Goal: Task Accomplishment & Management: Manage account settings

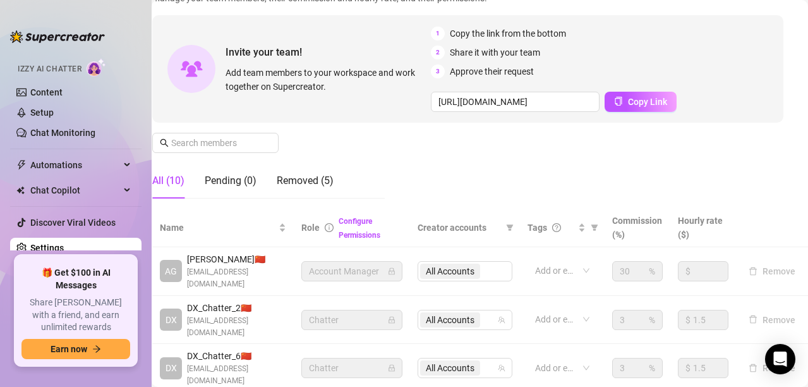
scroll to position [99, 0]
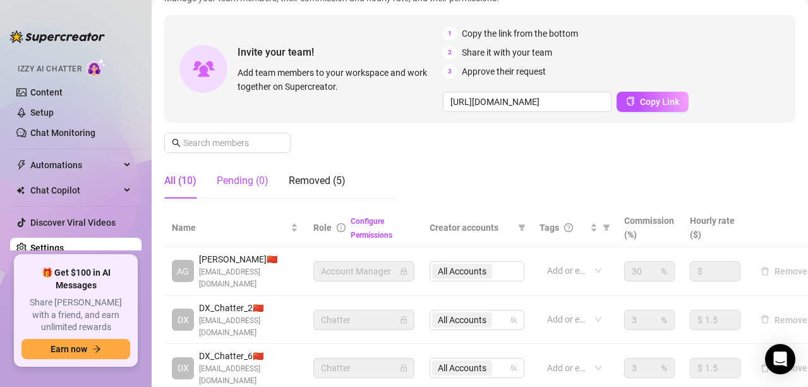
click at [236, 181] on div "Pending (0)" at bounding box center [243, 180] width 52 height 15
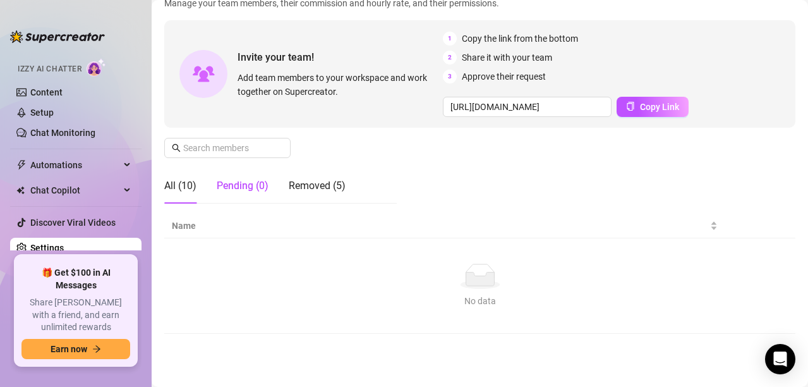
scroll to position [94, 0]
click at [198, 187] on div "All (10) Pending (0) Removed (5)" at bounding box center [254, 185] width 181 height 35
click at [188, 186] on div "All (10)" at bounding box center [180, 185] width 32 height 15
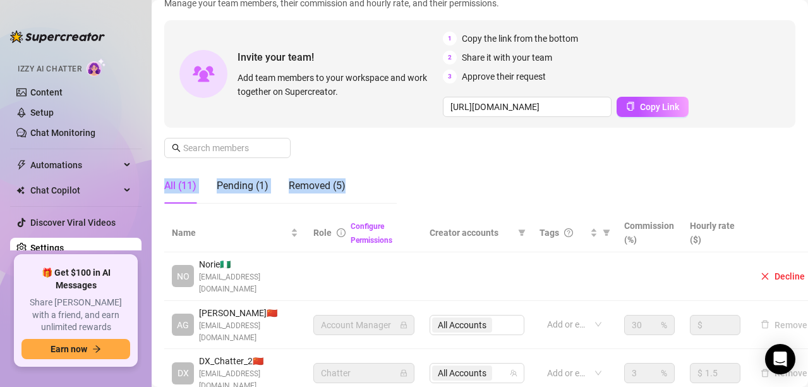
drag, startPoint x: 190, startPoint y: 188, endPoint x: 394, endPoint y: 180, distance: 205.0
click at [394, 180] on div "All (11) Pending (1) Removed (5)" at bounding box center [280, 185] width 233 height 35
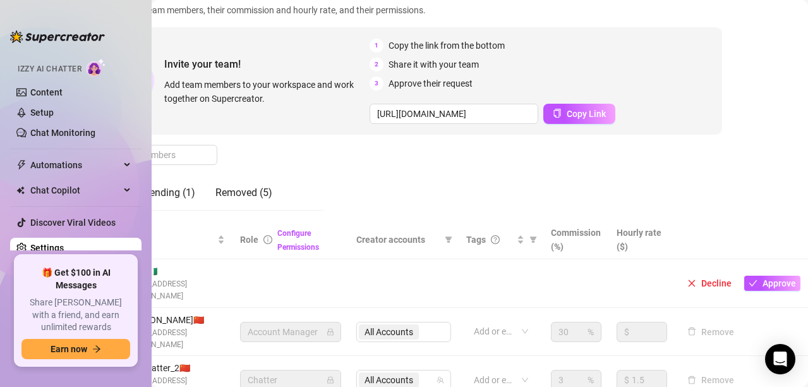
scroll to position [86, 81]
click at [763, 279] on span "Approve" at bounding box center [780, 284] width 34 height 10
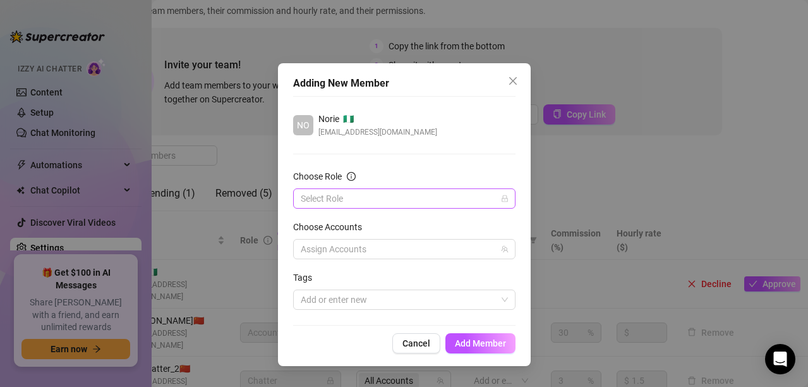
click at [458, 193] on input "Choose Role" at bounding box center [399, 198] width 196 height 19
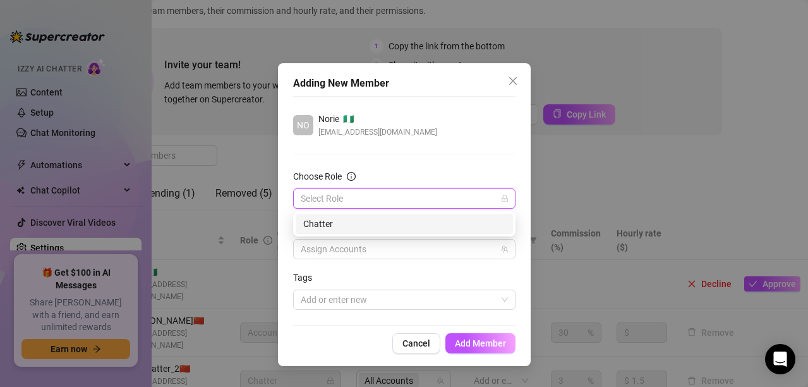
click at [424, 229] on div "Chatter" at bounding box center [404, 224] width 202 height 14
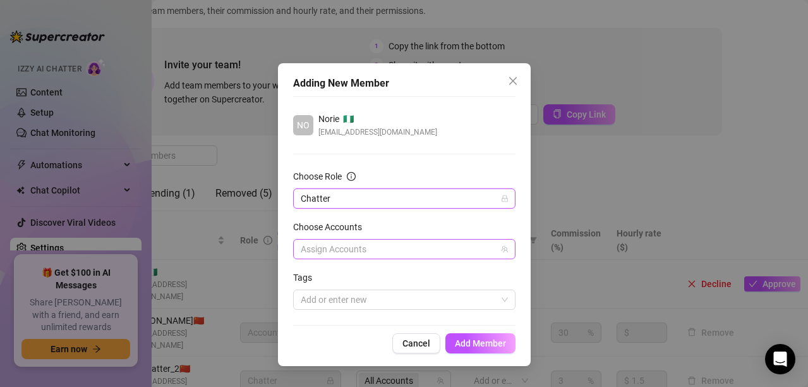
click at [393, 257] on div at bounding box center [398, 249] width 204 height 18
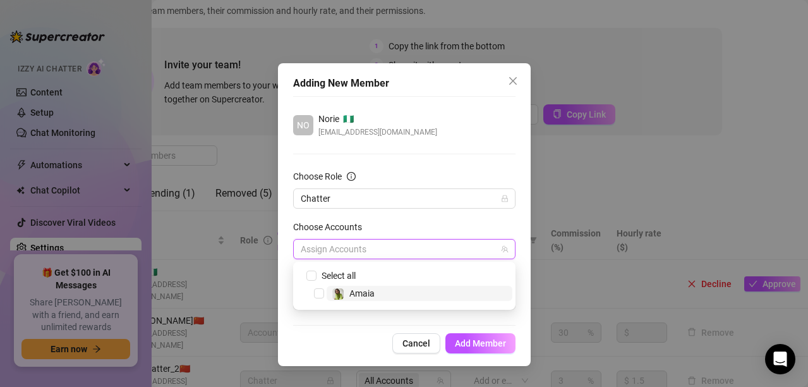
click at [382, 288] on span "Amaia" at bounding box center [420, 293] width 186 height 15
checkbox input "true"
click at [318, 319] on div "NO Norie 🇳🇬 [EMAIL_ADDRESS][DOMAIN_NAME] Choose Role Chatter Choose Accounts Al…" at bounding box center [404, 210] width 223 height 229
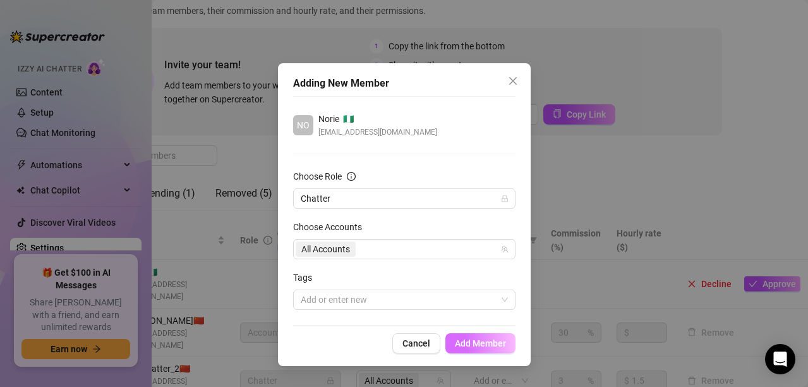
click at [480, 334] on button "Add Member" at bounding box center [481, 343] width 70 height 20
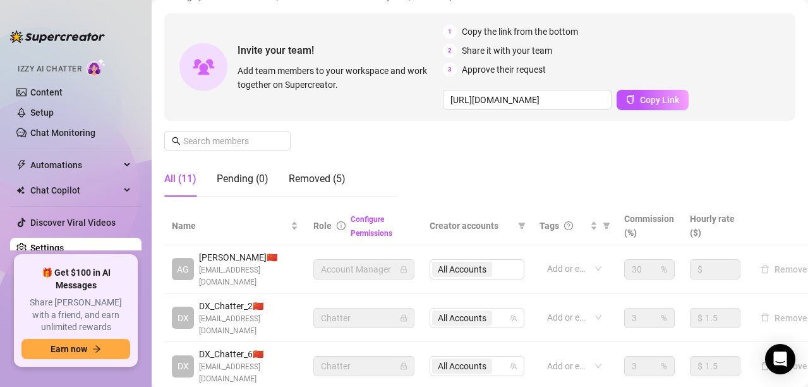
scroll to position [0, 0]
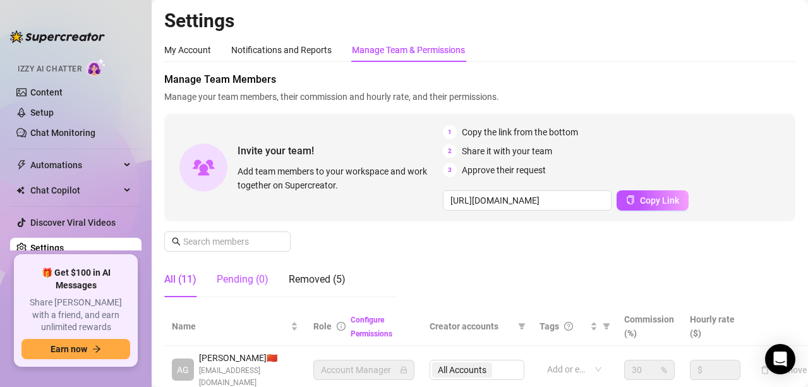
click at [258, 281] on div "Pending (0)" at bounding box center [243, 279] width 52 height 15
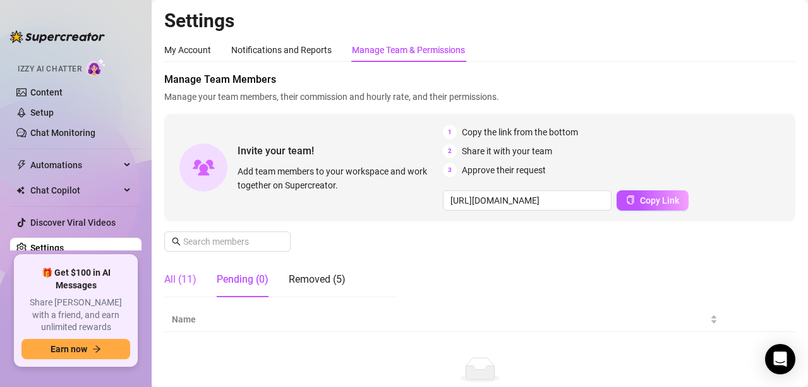
click at [186, 281] on div "All (11)" at bounding box center [180, 279] width 32 height 15
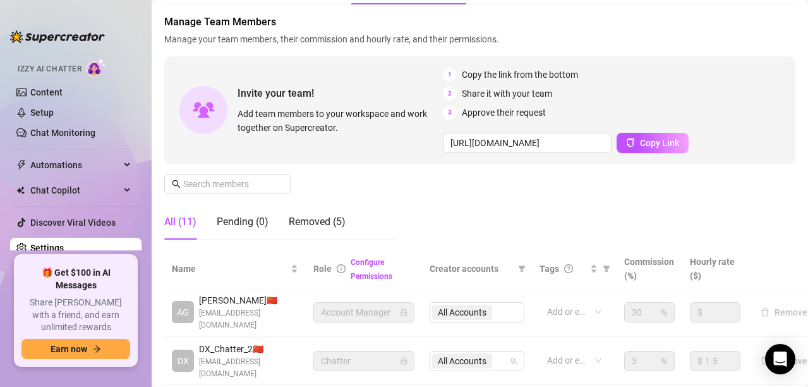
scroll to position [56, 0]
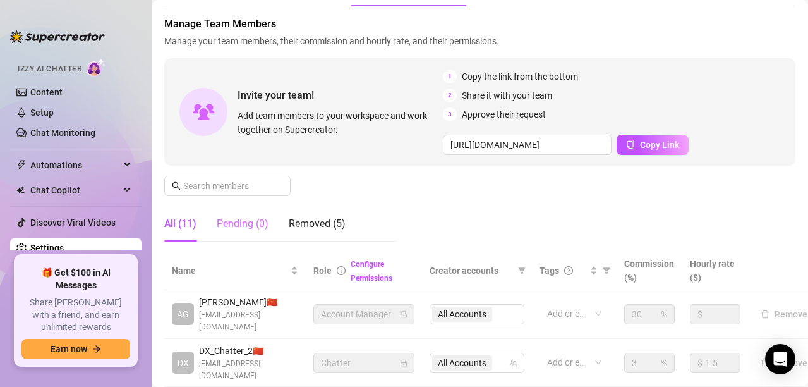
click at [247, 213] on div "Pending (0)" at bounding box center [243, 223] width 52 height 35
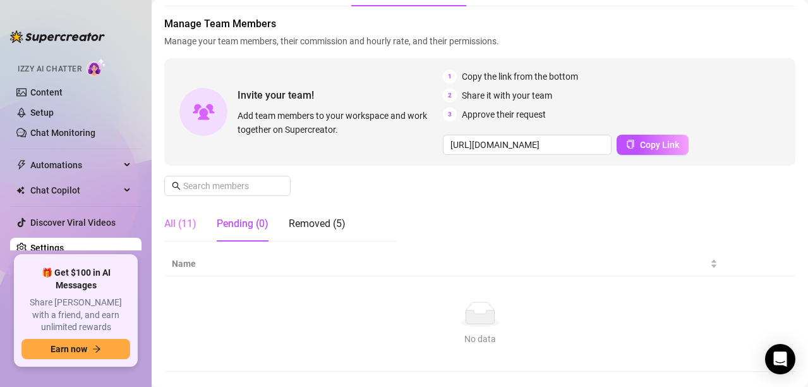
click at [183, 232] on div "All (11)" at bounding box center [180, 223] width 32 height 35
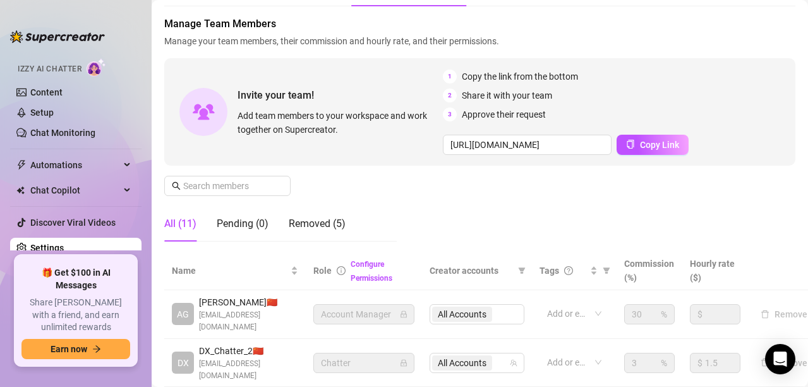
scroll to position [0, 0]
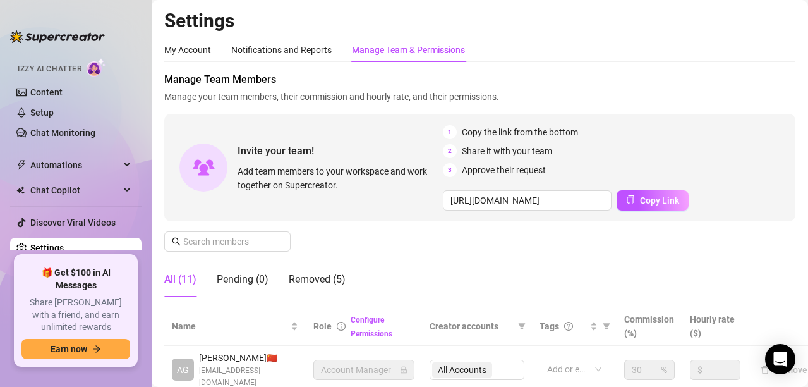
click at [271, 277] on div "All (11) Pending (0) Removed (5)" at bounding box center [254, 279] width 181 height 35
drag, startPoint x: 258, startPoint y: 278, endPoint x: 271, endPoint y: 277, distance: 12.7
click at [271, 277] on div "All (11) Pending (0) Removed (5)" at bounding box center [254, 279] width 181 height 35
click at [252, 283] on div "Pending (0)" at bounding box center [243, 279] width 52 height 15
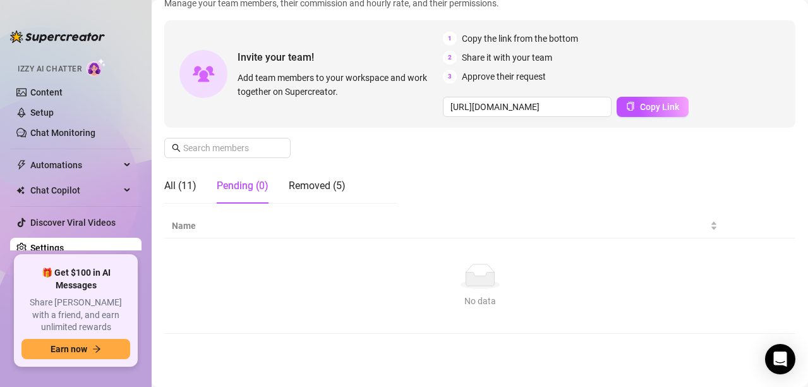
scroll to position [94, 0]
click at [187, 192] on div "All (11)" at bounding box center [180, 185] width 32 height 15
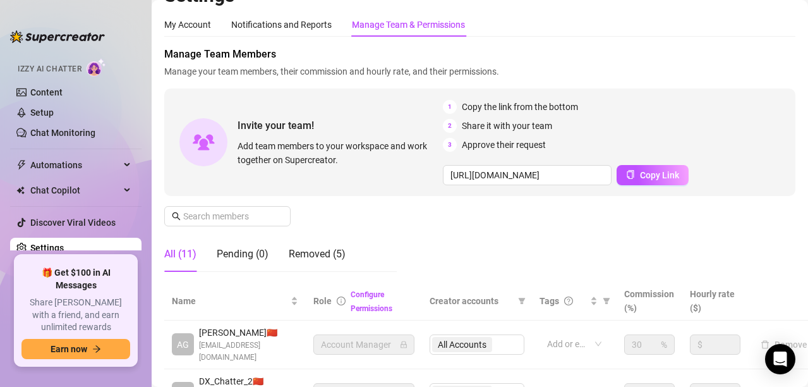
scroll to position [0, 0]
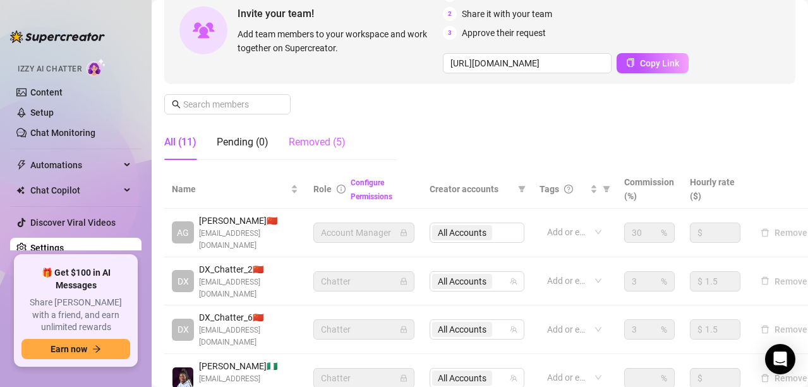
scroll to position [135, 0]
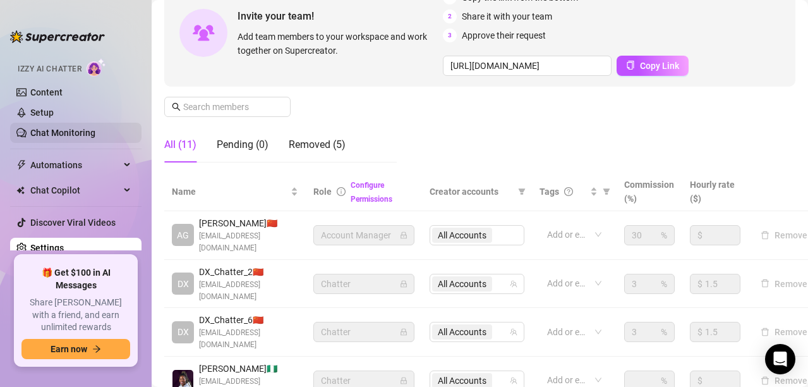
click at [88, 128] on link "Chat Monitoring" at bounding box center [62, 133] width 65 height 10
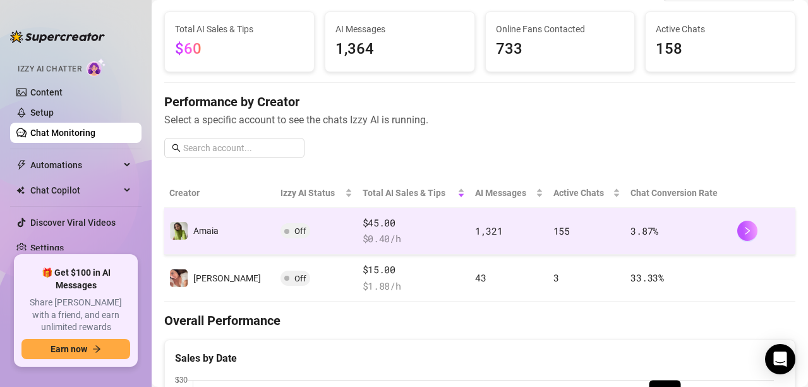
scroll to position [71, 0]
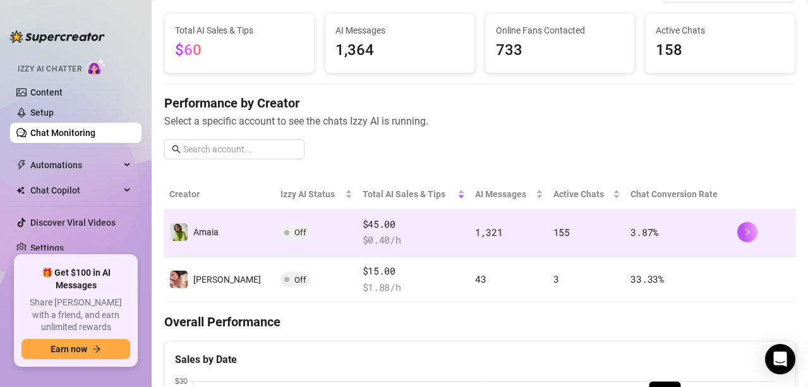
click at [303, 218] on td "Off" at bounding box center [317, 232] width 82 height 47
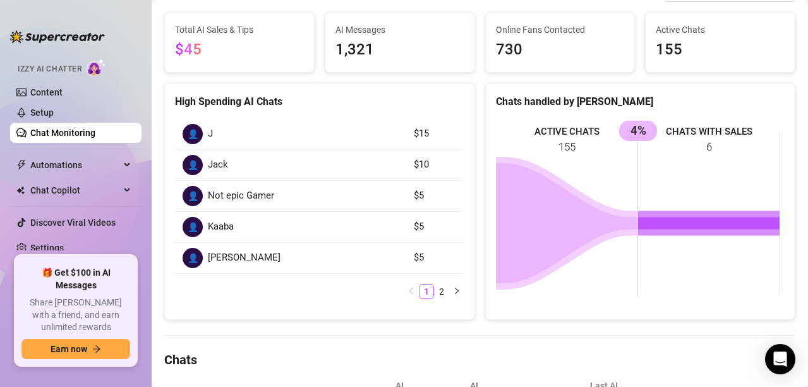
scroll to position [104, 0]
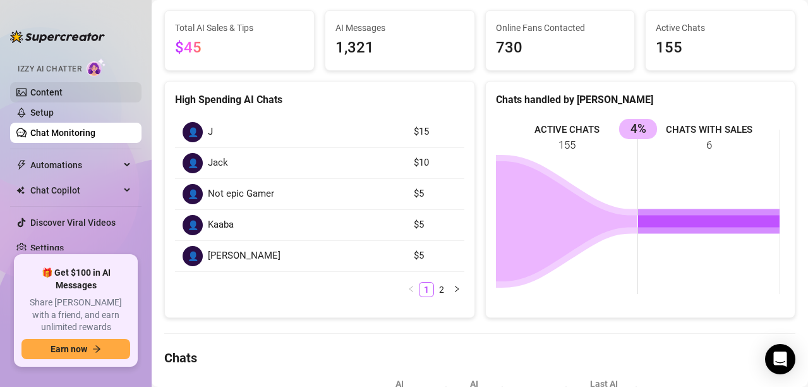
click at [63, 92] on link "Content" at bounding box center [46, 92] width 32 height 10
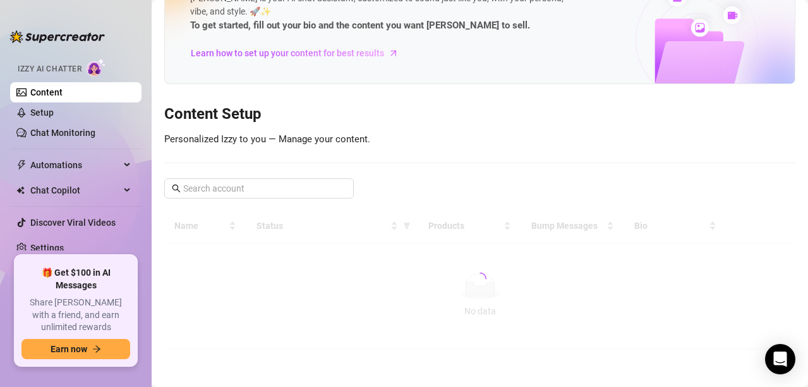
scroll to position [56, 0]
click at [74, 64] on span "Izzy AI Chatter" at bounding box center [50, 69] width 64 height 12
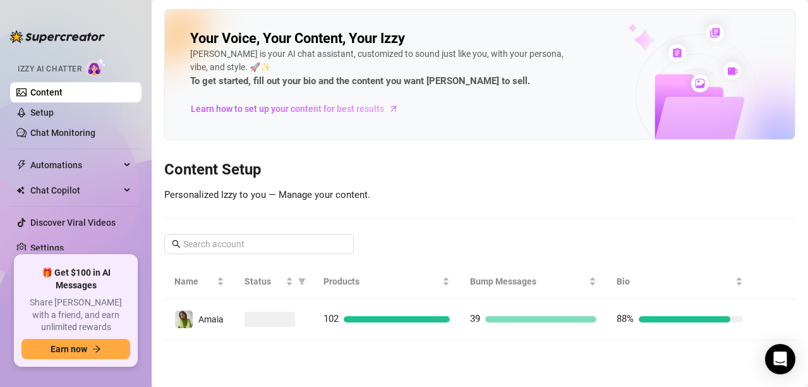
scroll to position [0, 0]
click at [59, 243] on link "Settings" at bounding box center [47, 248] width 34 height 10
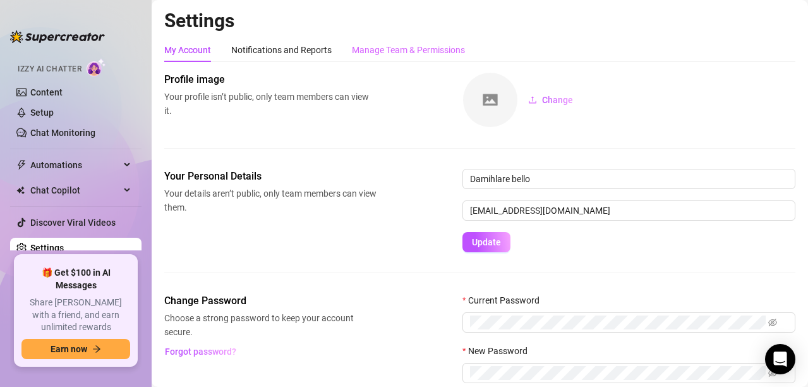
click at [386, 42] on div "Manage Team & Permissions" at bounding box center [408, 50] width 113 height 24
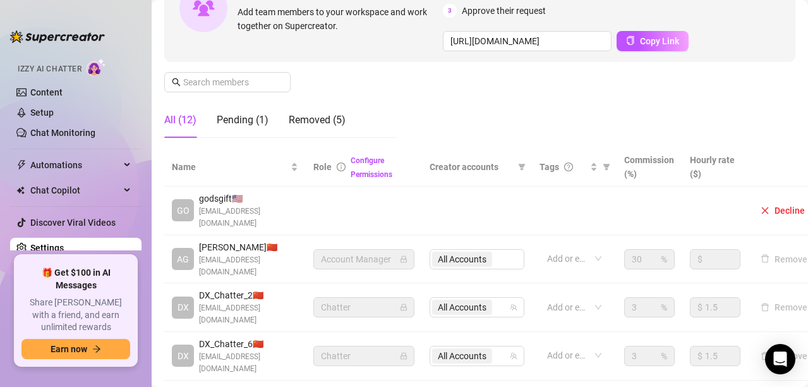
scroll to position [159, 81]
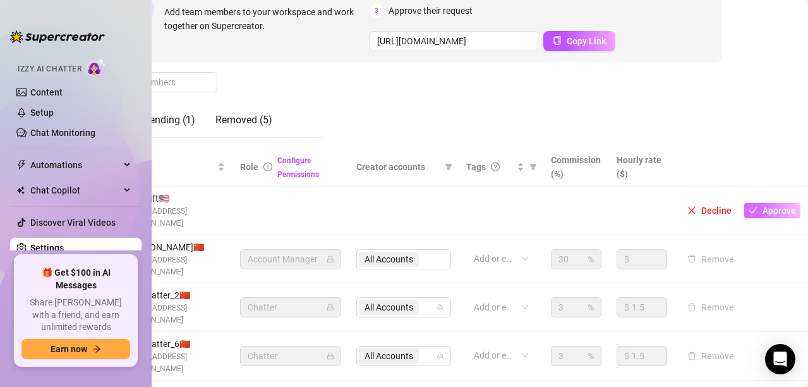
click at [749, 209] on icon "check" at bounding box center [753, 210] width 9 height 9
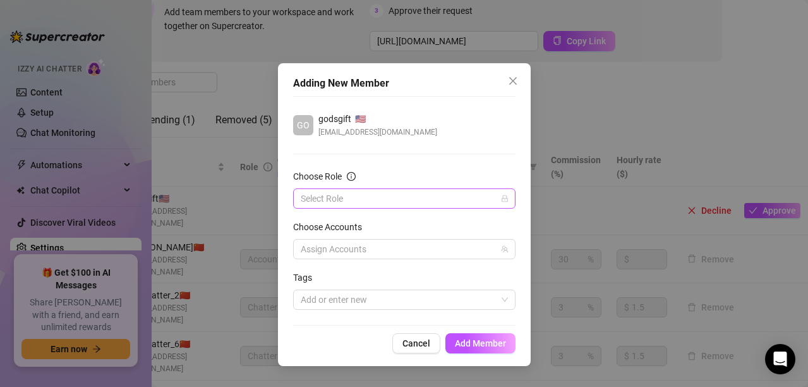
click at [420, 200] on input "Choose Role" at bounding box center [399, 198] width 196 height 19
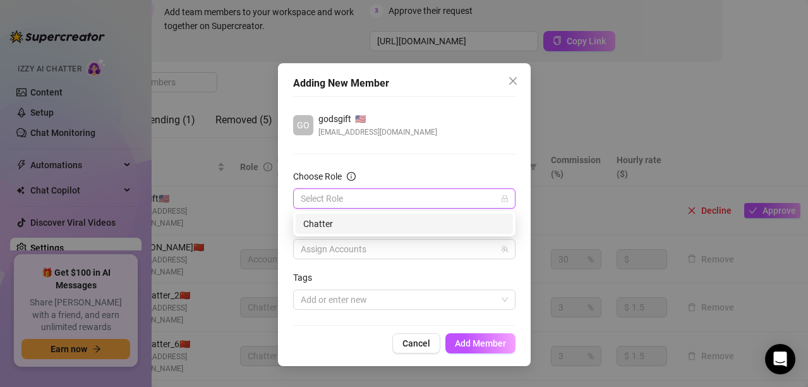
click at [387, 221] on div "Chatter" at bounding box center [404, 224] width 202 height 14
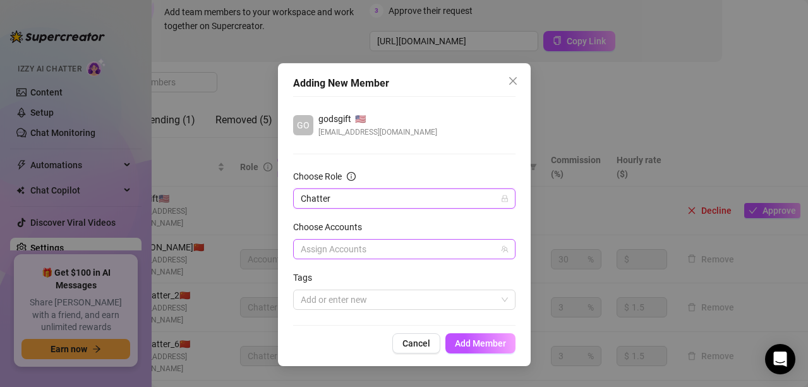
click at [378, 245] on div at bounding box center [398, 249] width 204 height 18
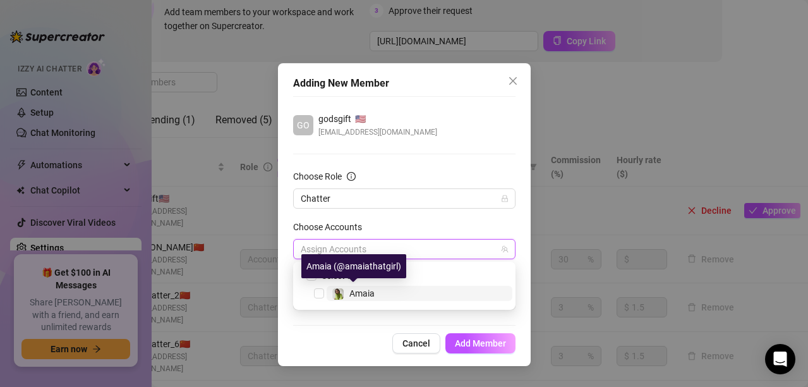
click at [364, 295] on span "Amaia" at bounding box center [362, 293] width 25 height 10
checkbox input "true"
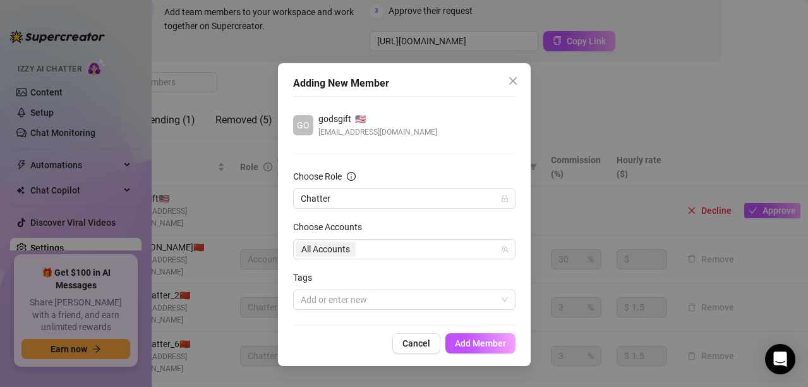
click at [331, 354] on div "Adding New Member GO godsgift 🇺🇸 [EMAIL_ADDRESS][DOMAIN_NAME] Choose Role Chatt…" at bounding box center [404, 214] width 253 height 303
click at [484, 334] on button "Add Member" at bounding box center [481, 343] width 70 height 20
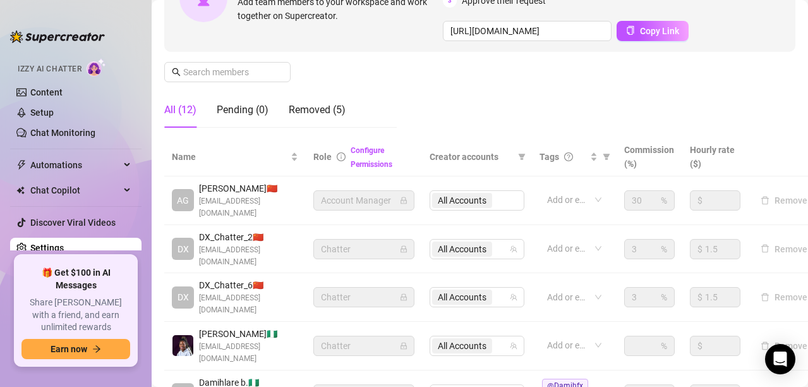
scroll to position [170, 0]
click at [61, 87] on link "Content" at bounding box center [46, 92] width 32 height 10
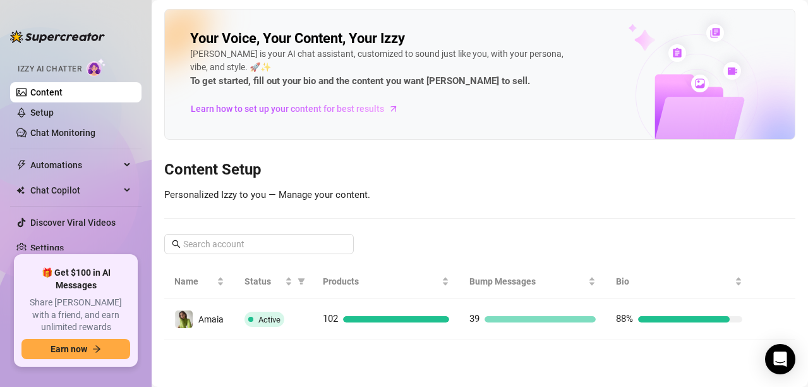
click at [303, 198] on span "Personalized Izzy to you — Manage your content." at bounding box center [267, 194] width 206 height 11
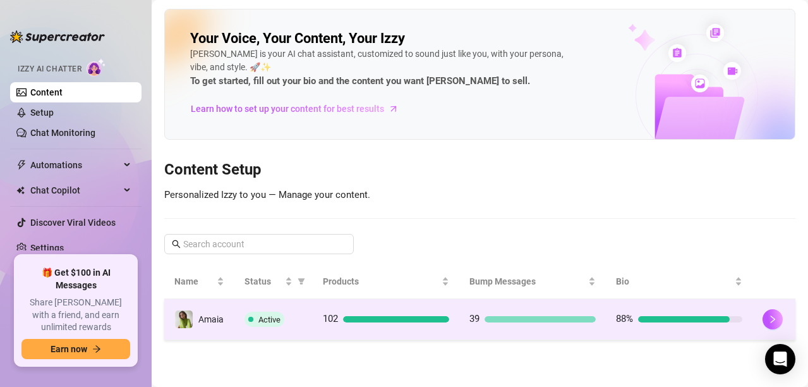
click at [267, 322] on span "Active" at bounding box center [270, 319] width 22 height 9
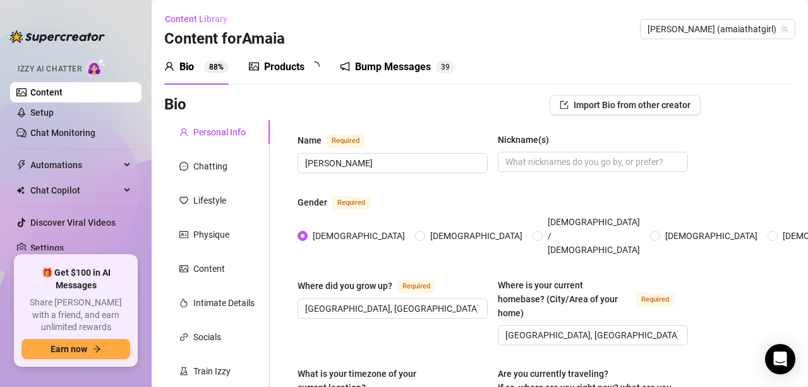
radio input "true"
type input "[DATE]"
click at [194, 176] on div "Chatting" at bounding box center [217, 166] width 106 height 24
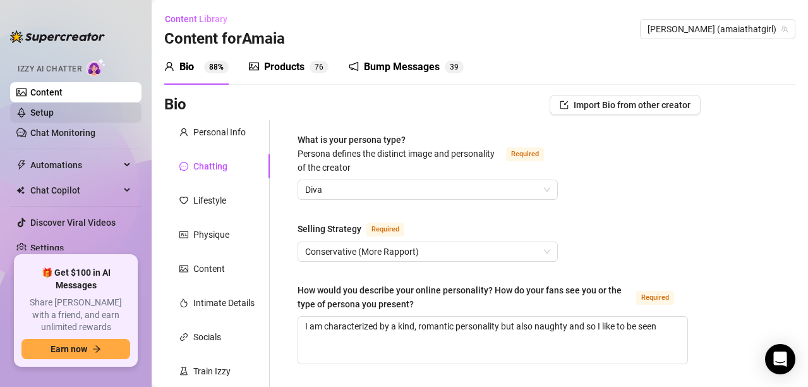
click at [46, 118] on link "Setup" at bounding box center [41, 112] width 23 height 10
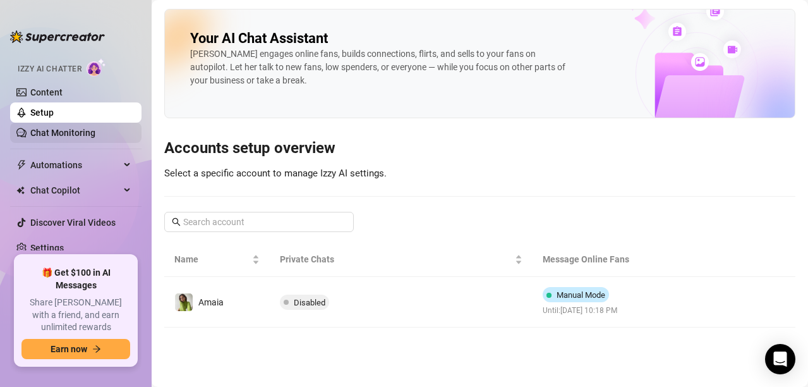
click at [51, 134] on link "Chat Monitoring" at bounding box center [62, 133] width 65 height 10
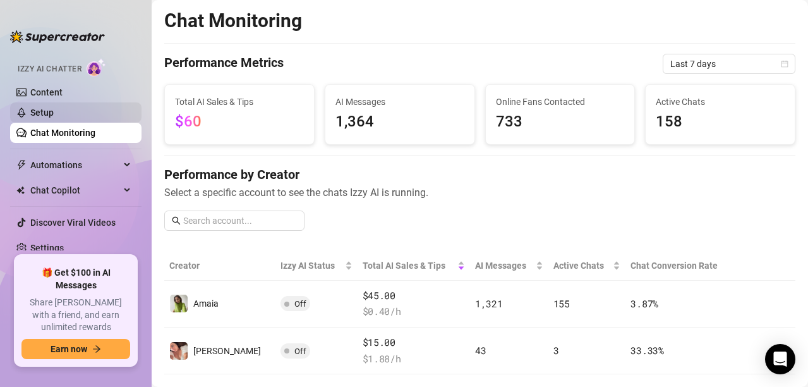
click at [42, 117] on link "Setup" at bounding box center [41, 112] width 23 height 10
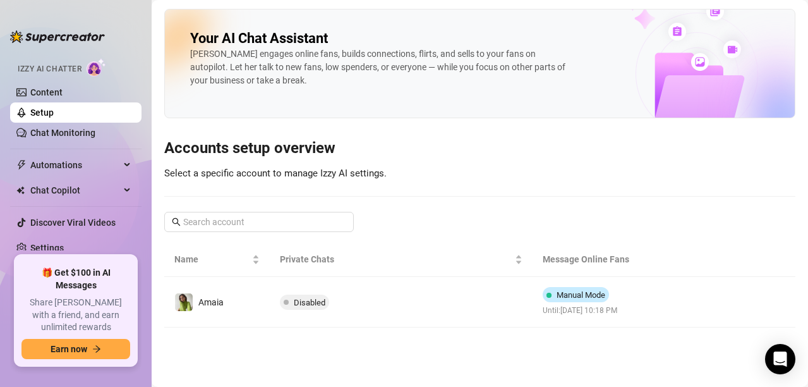
click at [213, 56] on div "[PERSON_NAME] engages online fans, builds connections, flirts, and sells to you…" at bounding box center [379, 67] width 379 height 40
click at [252, 98] on div "Your AI Chat Assistant [PERSON_NAME] engages online fans, builds connections, f…" at bounding box center [479, 63] width 631 height 109
click at [351, 175] on span "Select a specific account to manage Izzy AI settings." at bounding box center [275, 173] width 223 height 11
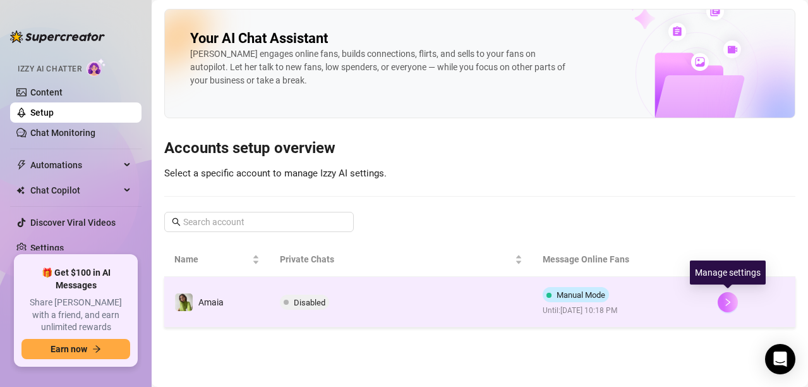
drag, startPoint x: 576, startPoint y: 302, endPoint x: 729, endPoint y: 306, distance: 153.0
click at [729, 306] on icon "right" at bounding box center [728, 302] width 9 height 9
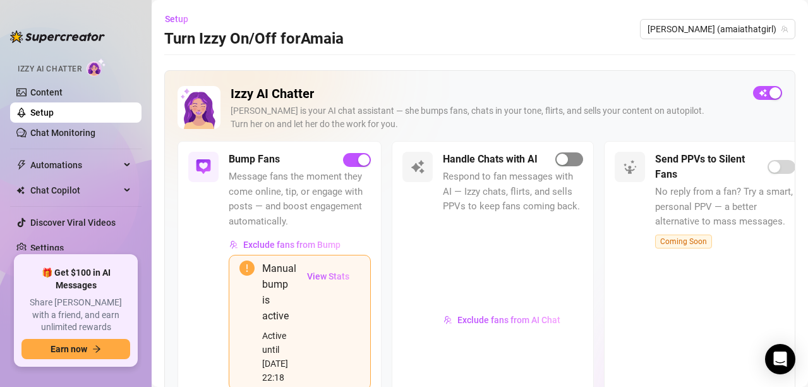
click at [560, 161] on div "button" at bounding box center [562, 159] width 11 height 11
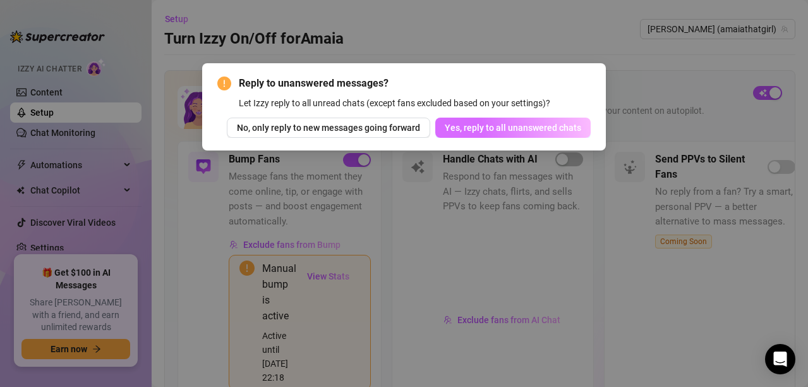
click at [543, 135] on button "Yes, reply to all unanswered chats" at bounding box center [514, 128] width 156 height 20
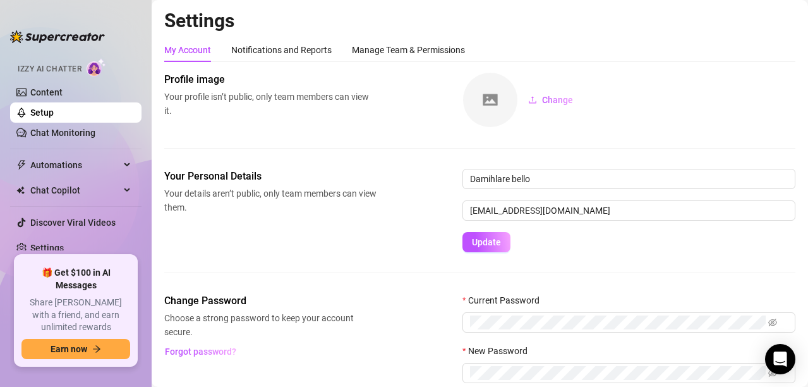
click at [54, 107] on link "Setup" at bounding box center [41, 112] width 23 height 10
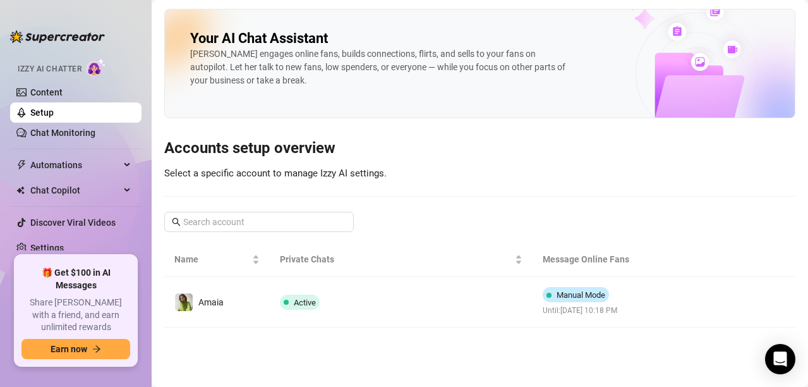
click at [54, 113] on link "Setup" at bounding box center [41, 112] width 23 height 10
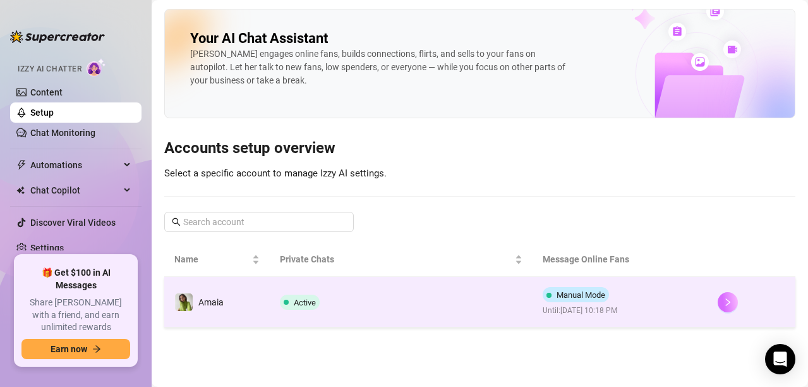
click at [733, 299] on icon "right" at bounding box center [728, 302] width 9 height 9
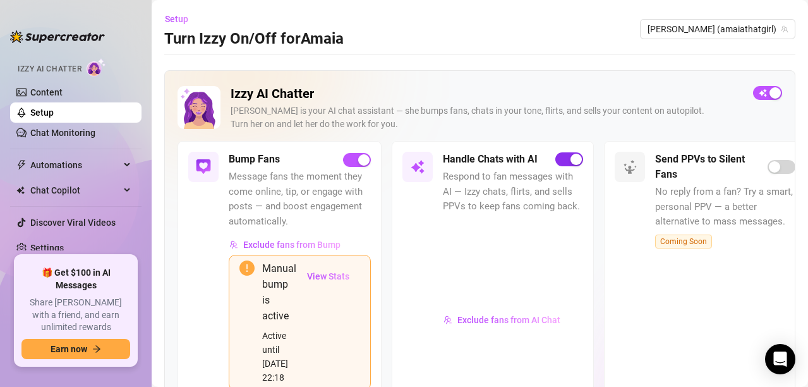
click at [576, 157] on div "button" at bounding box center [576, 159] width 11 height 11
